Goal: Transaction & Acquisition: Download file/media

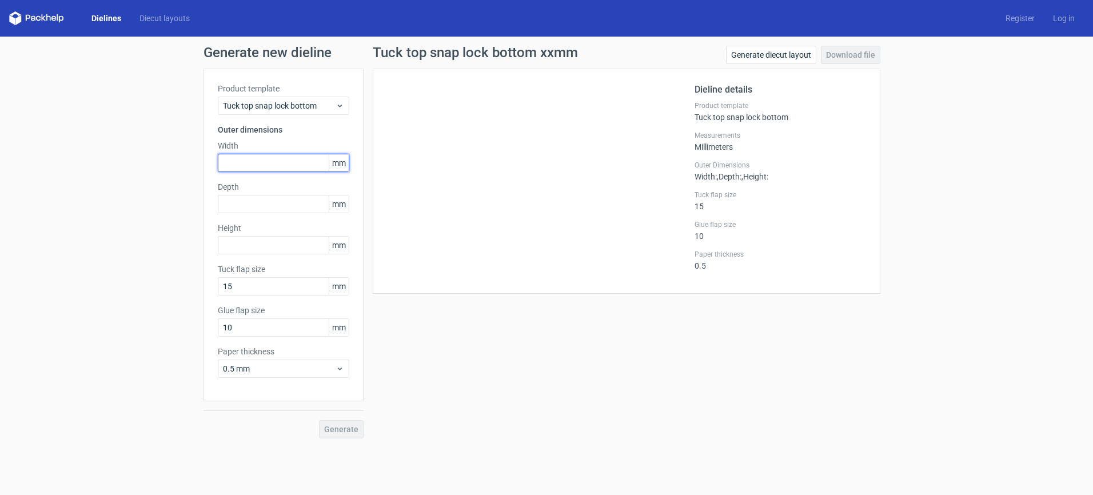
click at [294, 170] on input "text" at bounding box center [284, 163] width 132 height 18
click at [308, 106] on span "Tuck top snap lock bottom" at bounding box center [279, 105] width 113 height 11
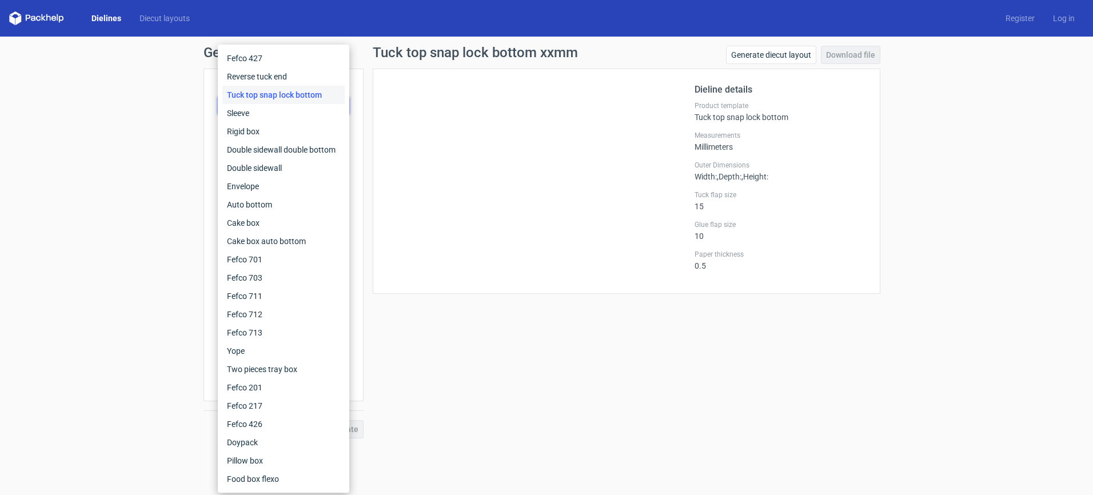
click at [303, 97] on div "Tuck top snap lock bottom" at bounding box center [283, 95] width 122 height 18
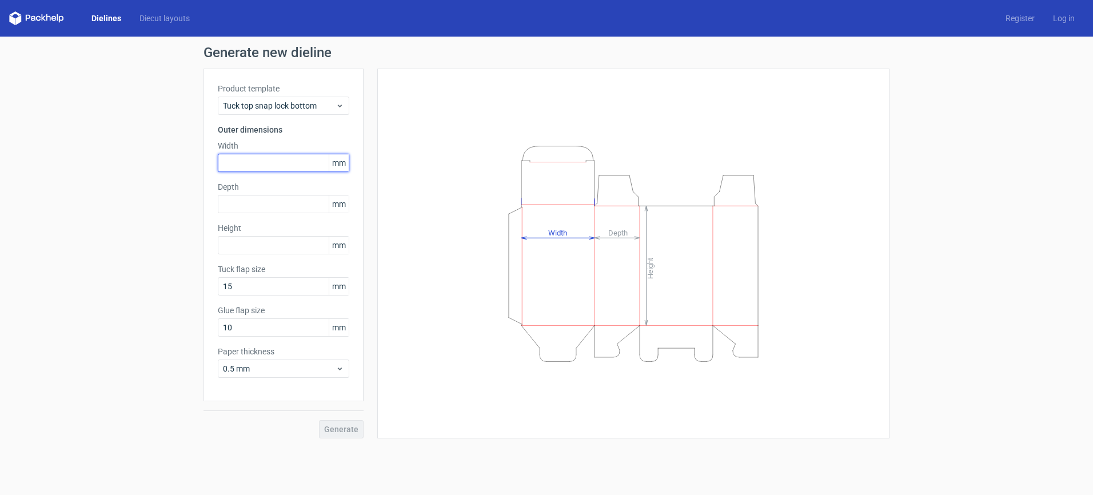
click at [266, 165] on input "text" at bounding box center [284, 163] width 132 height 18
type input "350"
click at [273, 96] on div "Product template Tuck top snap lock bottom" at bounding box center [284, 99] width 132 height 32
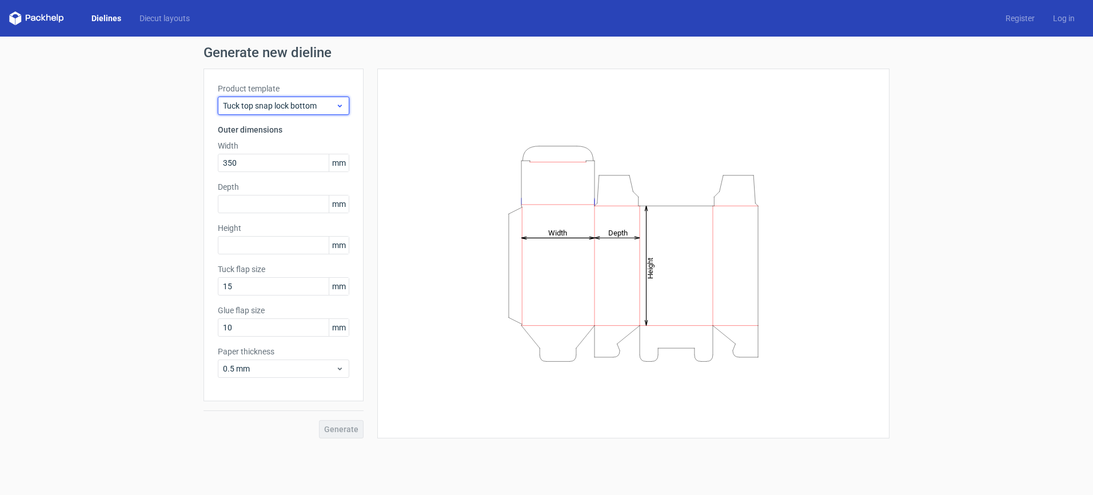
click at [276, 103] on span "Tuck top snap lock bottom" at bounding box center [279, 105] width 113 height 11
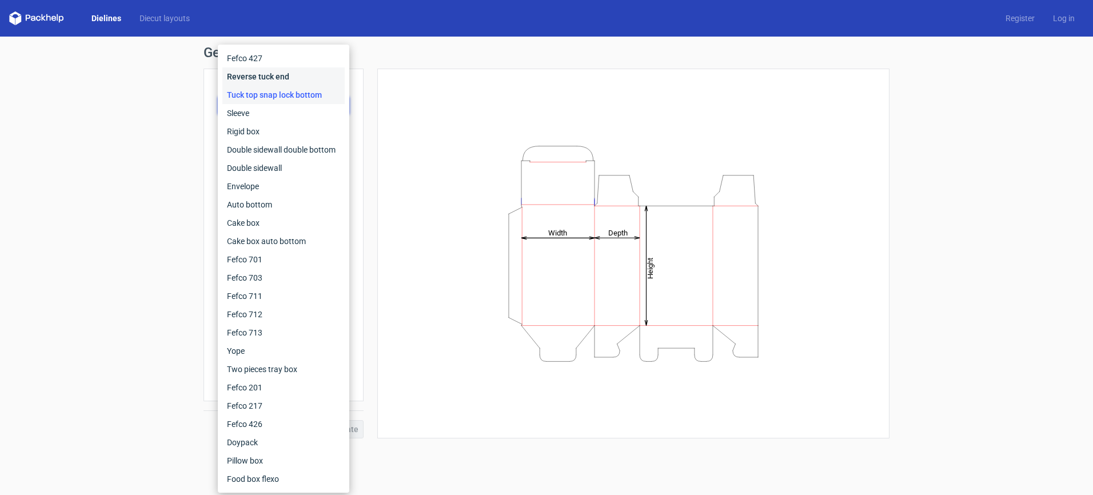
click at [284, 73] on div "Reverse tuck end" at bounding box center [283, 76] width 122 height 18
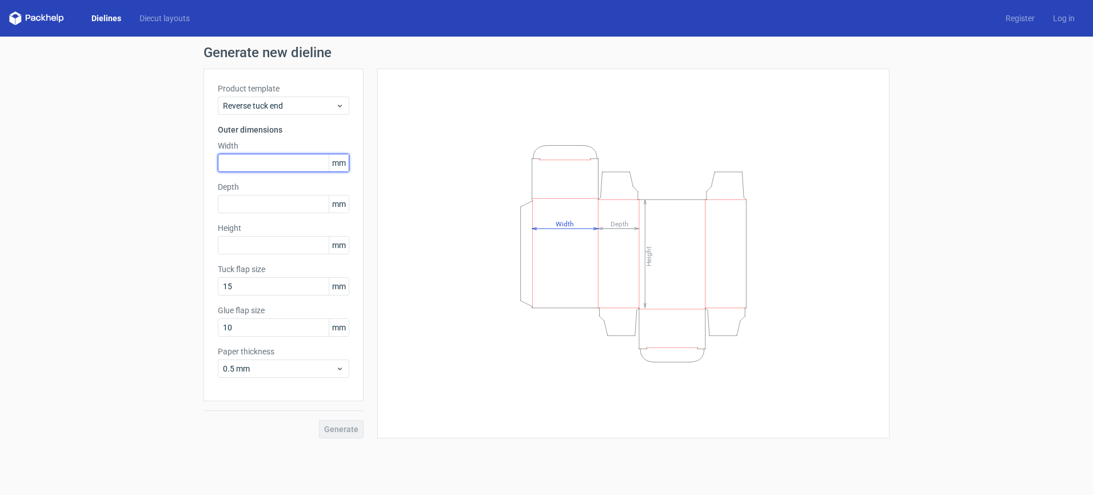
click at [280, 162] on input "text" at bounding box center [284, 163] width 132 height 18
type input "350"
click at [258, 202] on input "text" at bounding box center [284, 204] width 132 height 18
type input "350"
click at [253, 245] on input "text" at bounding box center [284, 245] width 132 height 18
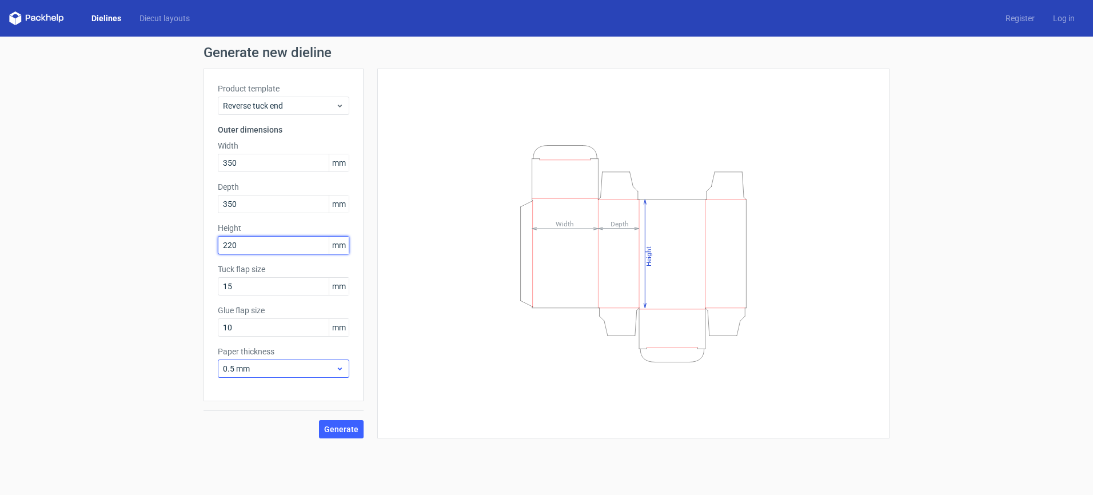
type input "220"
click at [264, 366] on span "0.5 mm" at bounding box center [279, 368] width 113 height 11
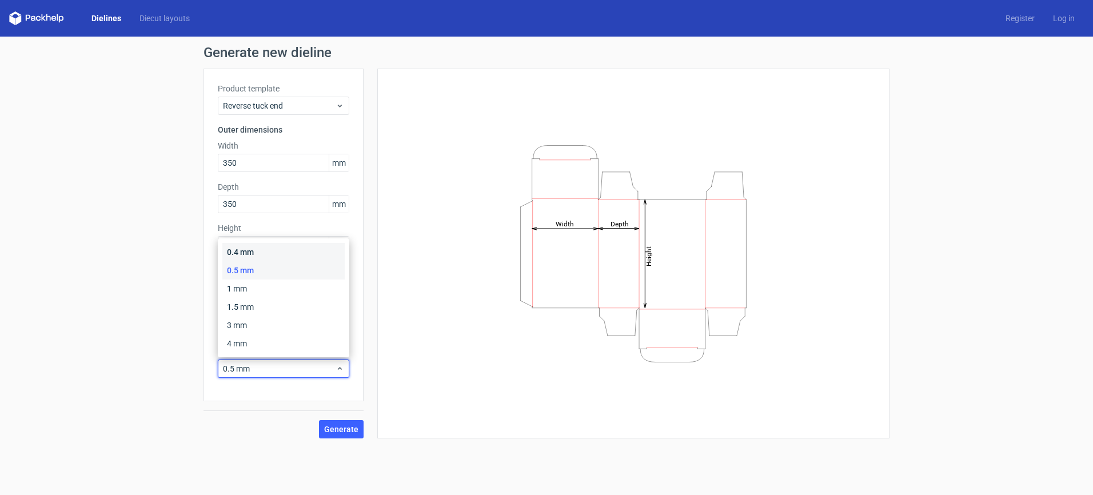
click at [253, 251] on div "0.4 mm" at bounding box center [283, 252] width 122 height 18
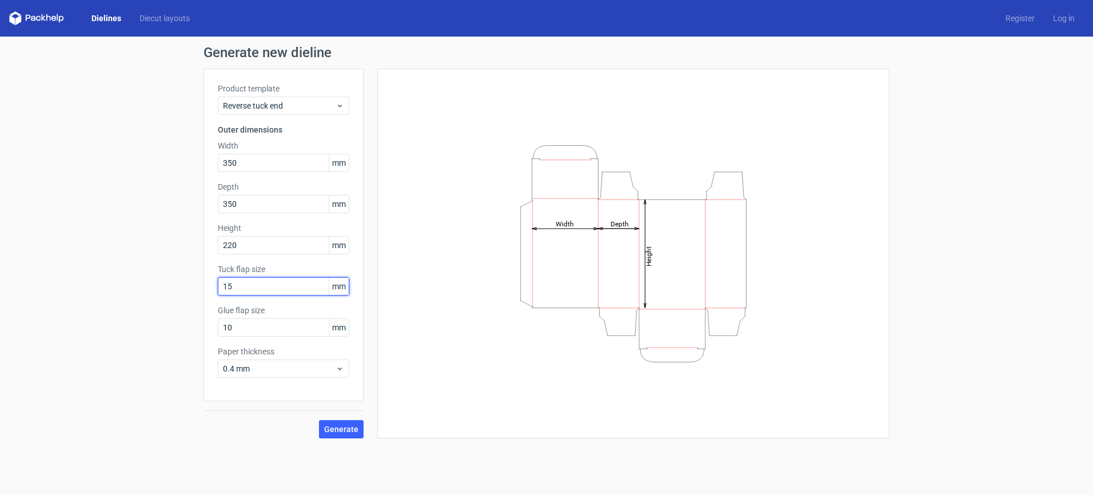
click at [257, 286] on input "15" at bounding box center [284, 286] width 132 height 18
drag, startPoint x: 240, startPoint y: 289, endPoint x: 188, endPoint y: 287, distance: 52.1
click at [188, 287] on div "Generate new dieline Product template Reverse tuck end Outer dimensions Width 3…" at bounding box center [546, 242] width 1093 height 411
type input "20"
drag, startPoint x: 240, startPoint y: 332, endPoint x: 161, endPoint y: 323, distance: 80.0
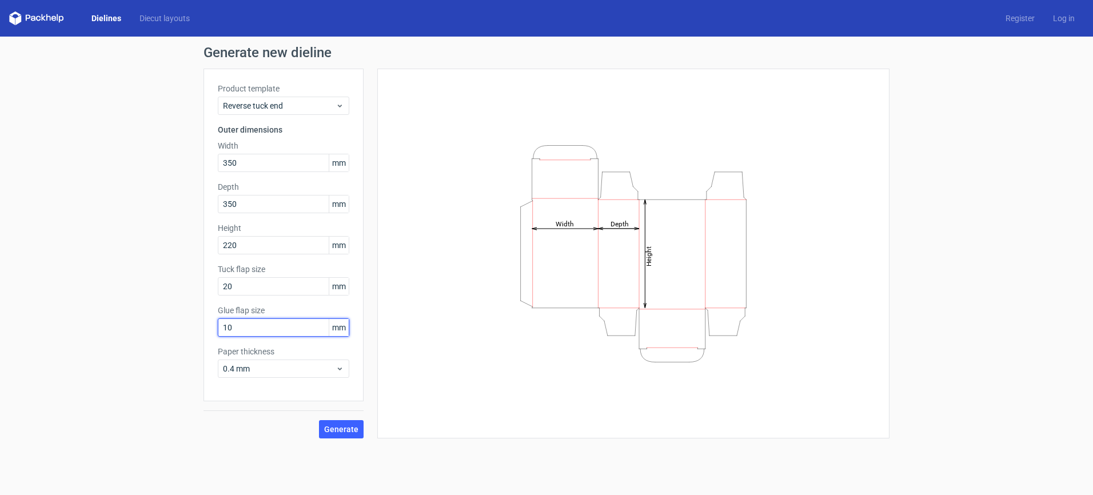
click at [161, 323] on div "Generate new dieline Product template Reverse tuck end Outer dimensions Width 3…" at bounding box center [546, 242] width 1093 height 411
type input "15"
click at [348, 427] on span "Generate" at bounding box center [341, 429] width 34 height 8
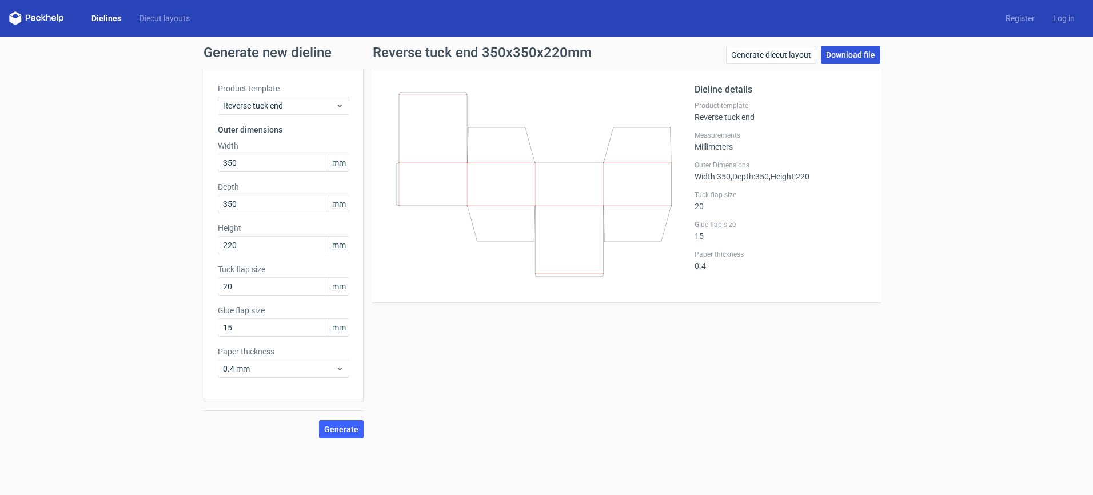
click at [866, 58] on link "Download file" at bounding box center [850, 55] width 59 height 18
drag, startPoint x: 252, startPoint y: 246, endPoint x: 241, endPoint y: 232, distance: 18.3
click at [241, 233] on div "Height 220 mm" at bounding box center [284, 238] width 132 height 32
drag, startPoint x: 217, startPoint y: 203, endPoint x: 138, endPoint y: 191, distance: 79.3
click at [138, 192] on div "Generate new dieline Product template Reverse tuck end Outer dimensions Width 3…" at bounding box center [546, 242] width 1093 height 411
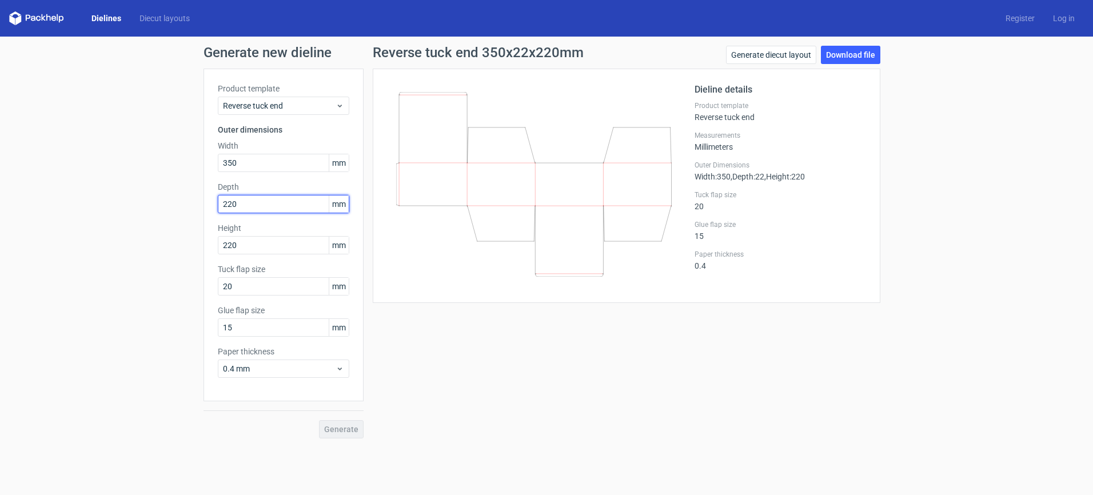
type input "220"
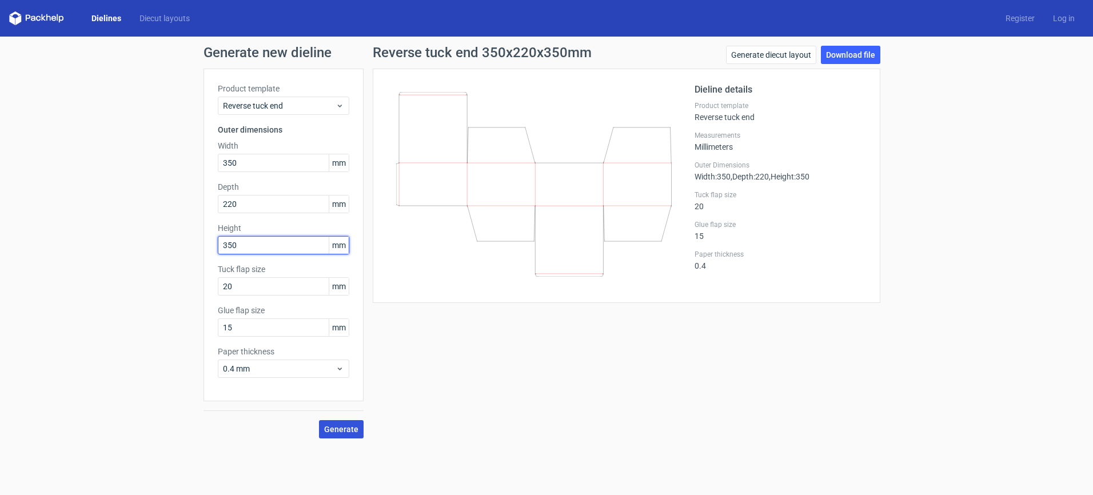
type input "350"
click at [338, 433] on span "Generate" at bounding box center [341, 429] width 34 height 8
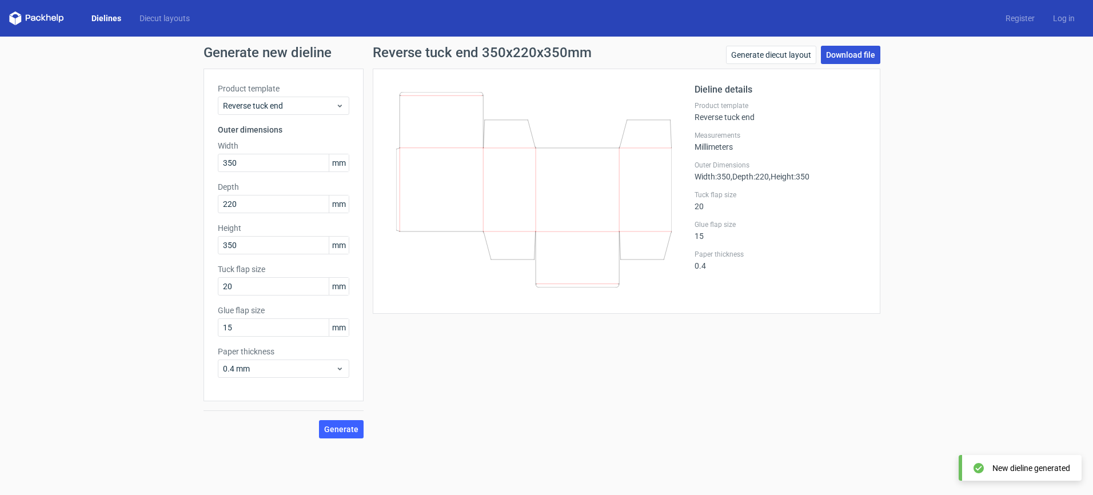
click at [849, 57] on link "Download file" at bounding box center [850, 55] width 59 height 18
